Goal: Transaction & Acquisition: Purchase product/service

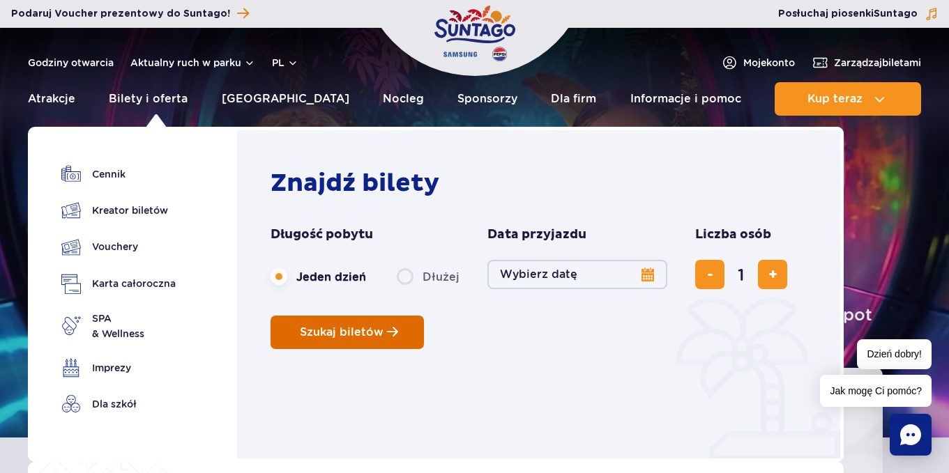
click at [360, 337] on span "Szukaj biletów" at bounding box center [342, 332] width 84 height 13
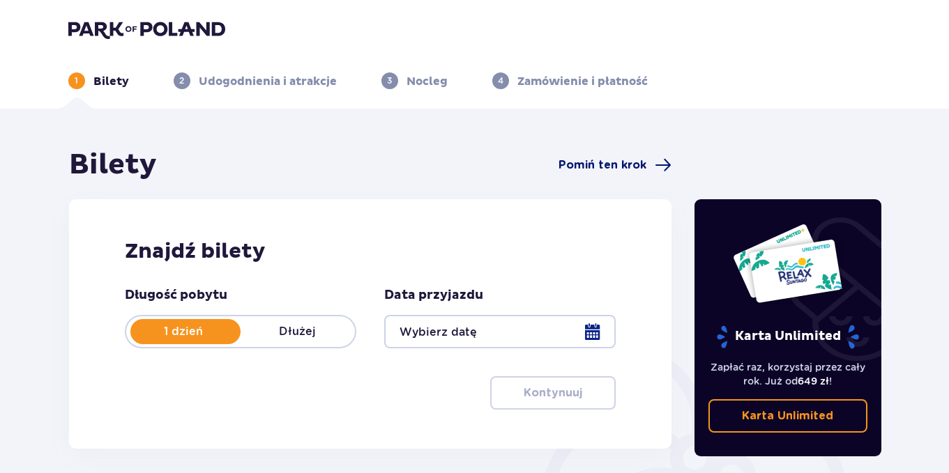
click at [608, 167] on span "Pomiń ten krok" at bounding box center [602, 165] width 88 height 15
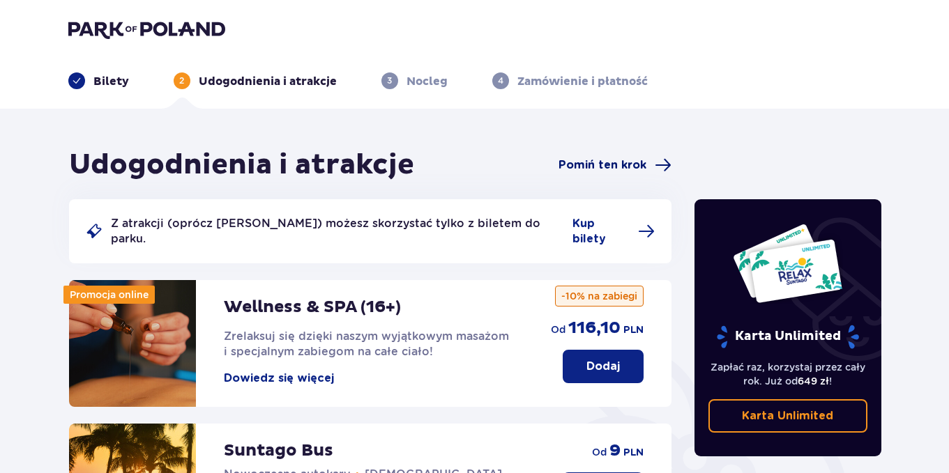
click at [620, 166] on span "Pomiń ten krok" at bounding box center [602, 165] width 88 height 15
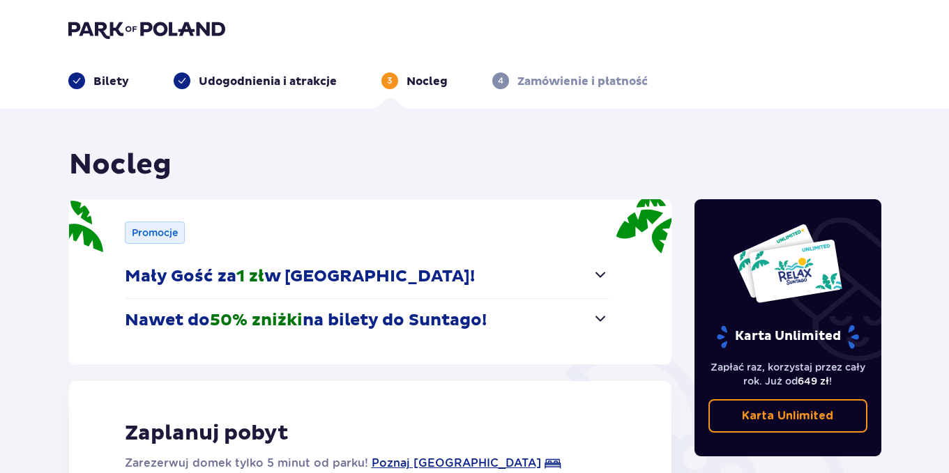
click at [98, 31] on img at bounding box center [146, 30] width 157 height 20
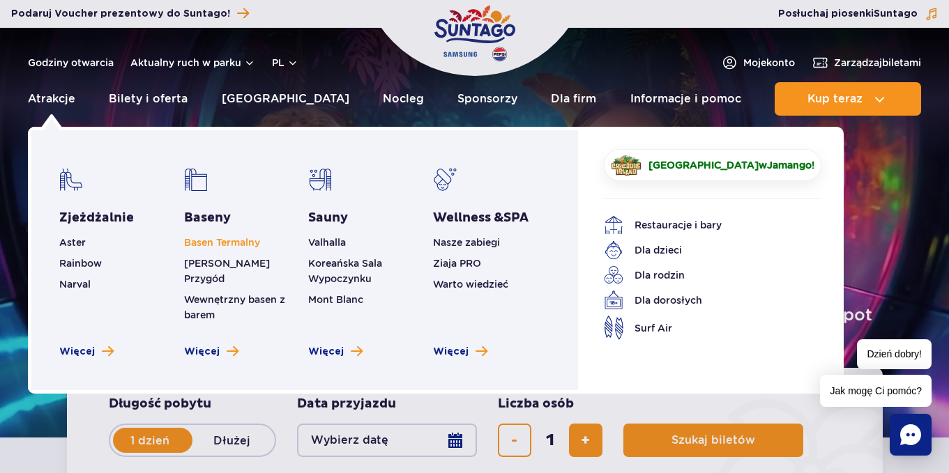
click at [240, 244] on link "Basen Termalny" at bounding box center [222, 242] width 76 height 11
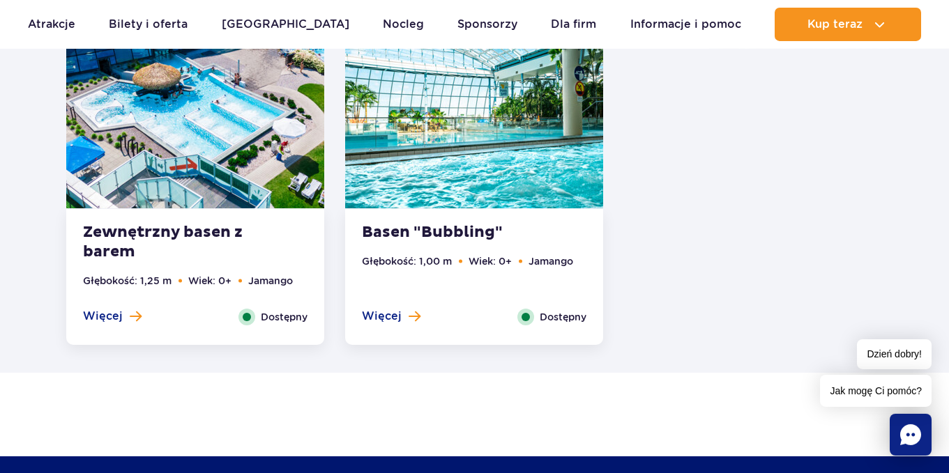
scroll to position [2931, 0]
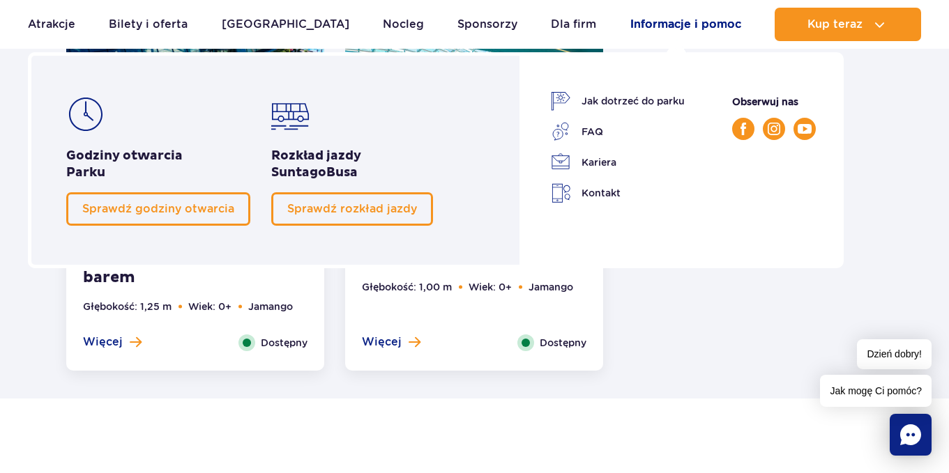
click at [650, 23] on link "Informacje i pomoc" at bounding box center [685, 24] width 111 height 33
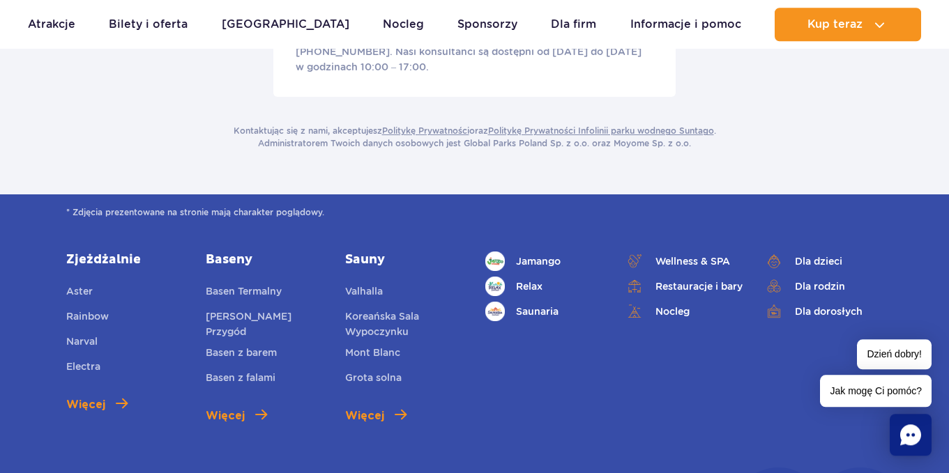
scroll to position [2915, 0]
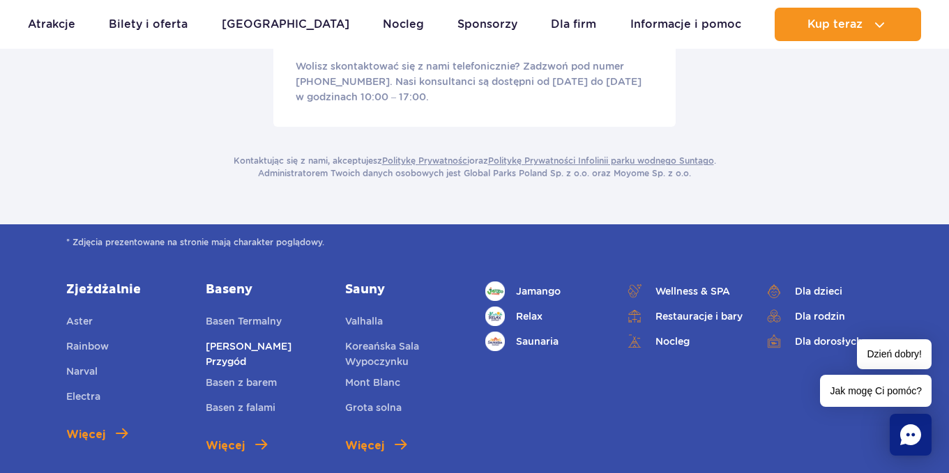
click at [245, 339] on link "[PERSON_NAME] Przygód" at bounding box center [265, 354] width 119 height 31
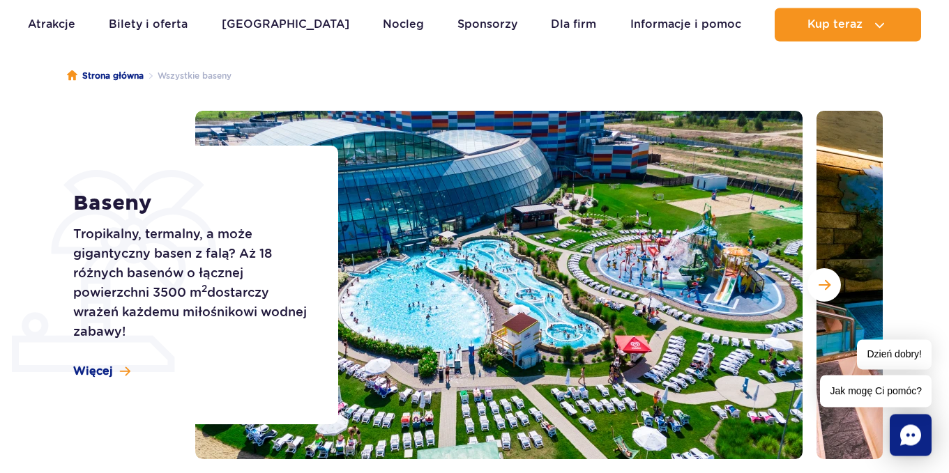
scroll to position [186, 0]
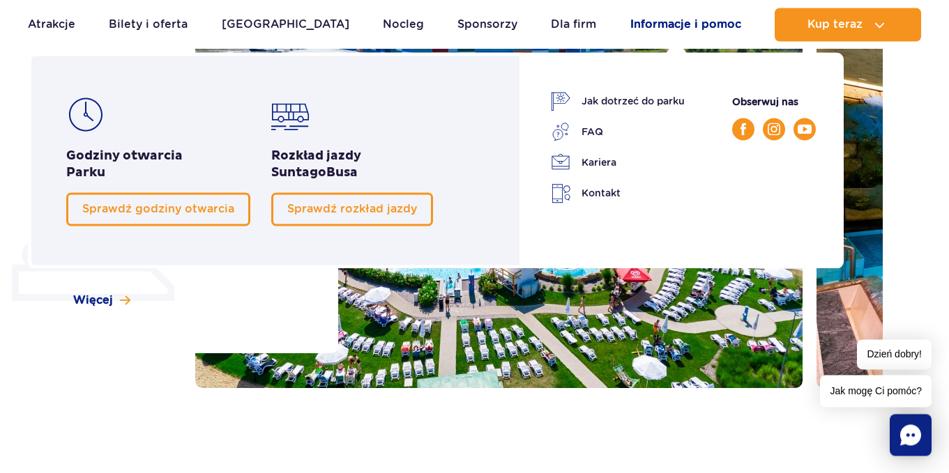
click at [666, 31] on link "Informacje i pomoc" at bounding box center [685, 24] width 111 height 33
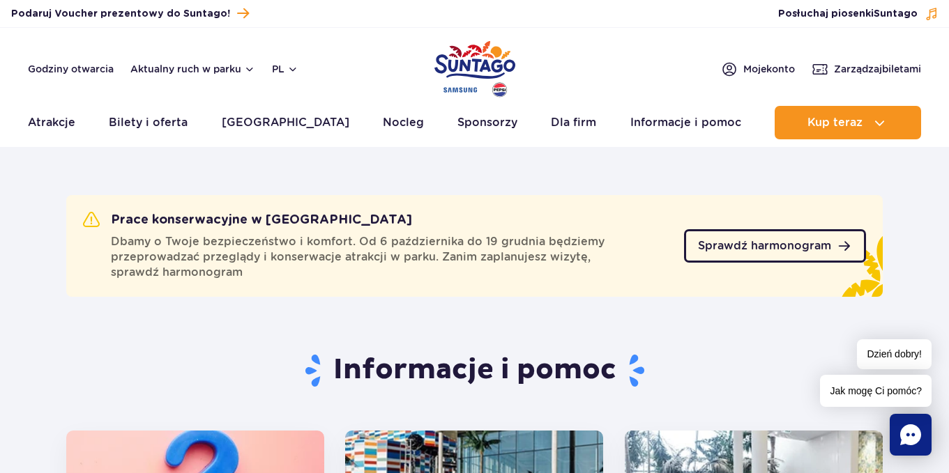
click at [777, 246] on span "Sprawdź harmonogram" at bounding box center [764, 245] width 133 height 11
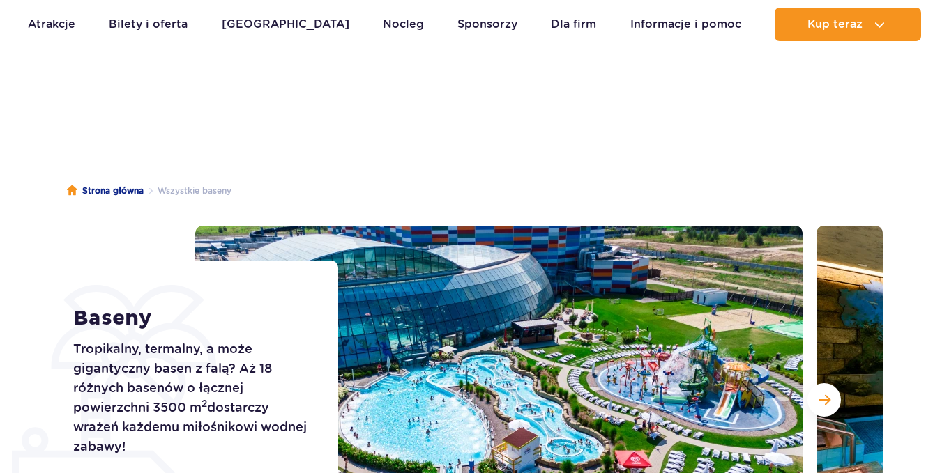
scroll to position [1296, 0]
